Goal: Information Seeking & Learning: Understand process/instructions

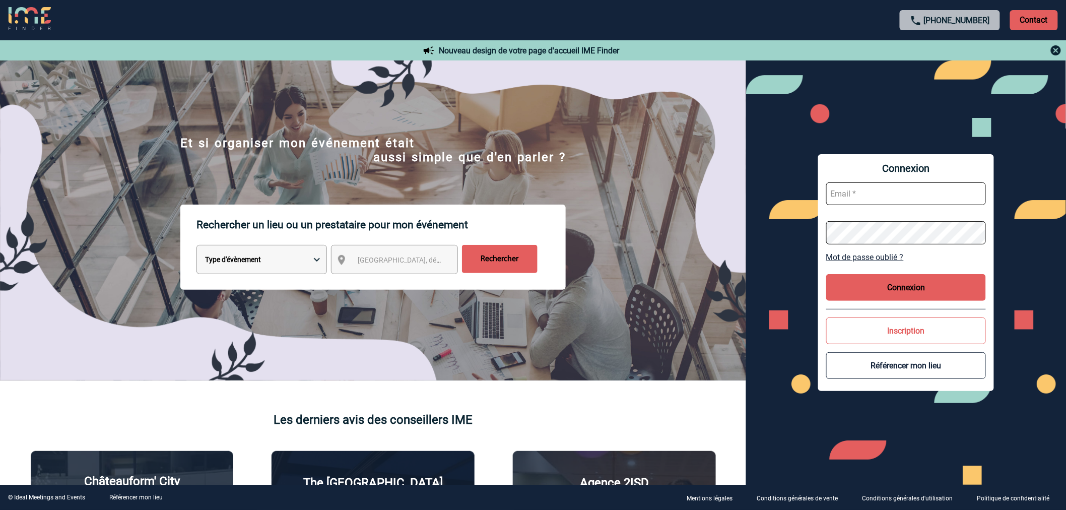
click at [911, 192] on input "text" at bounding box center [906, 193] width 160 height 23
type input "vcharbog@bouyguestelecom.fr"
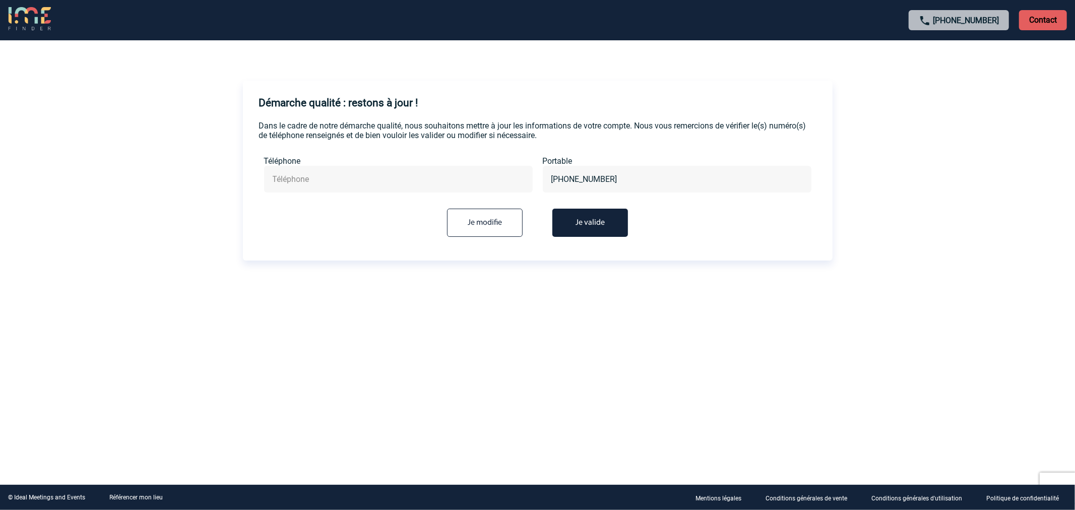
click at [599, 228] on button "Je valide" at bounding box center [590, 223] width 76 height 28
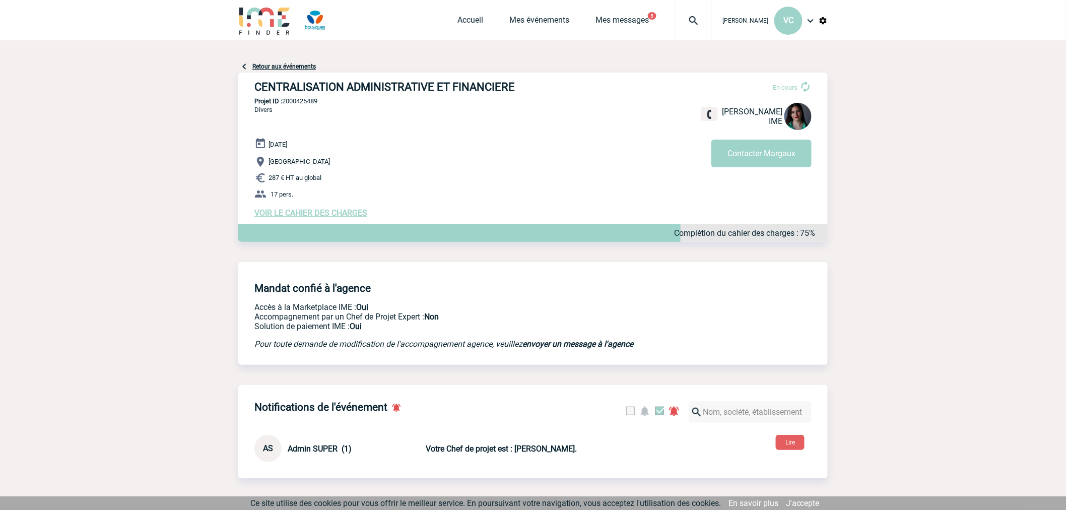
click at [321, 214] on span "VOIR LE CAHIER DES CHARGES" at bounding box center [310, 213] width 113 height 10
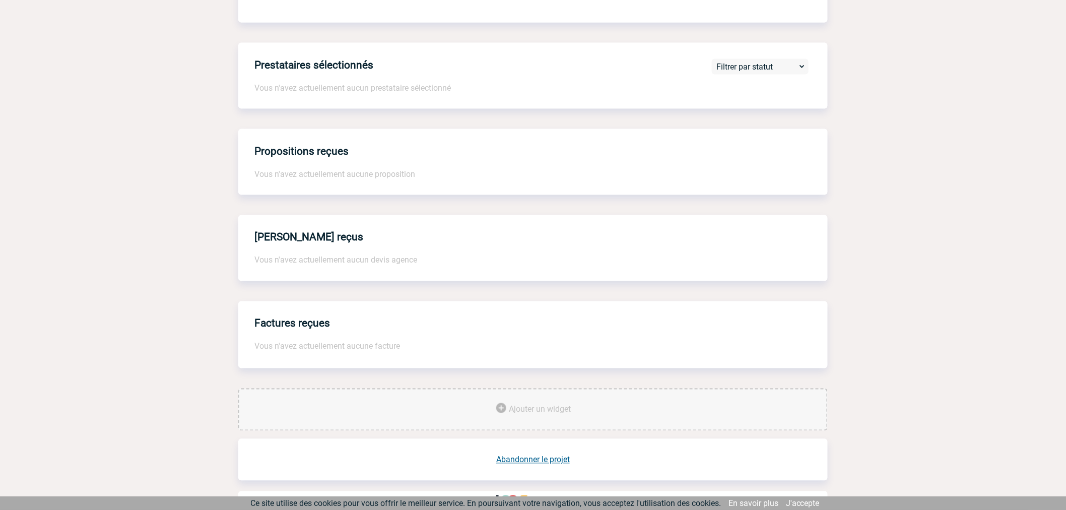
scroll to position [591, 0]
